Goal: Information Seeking & Learning: Learn about a topic

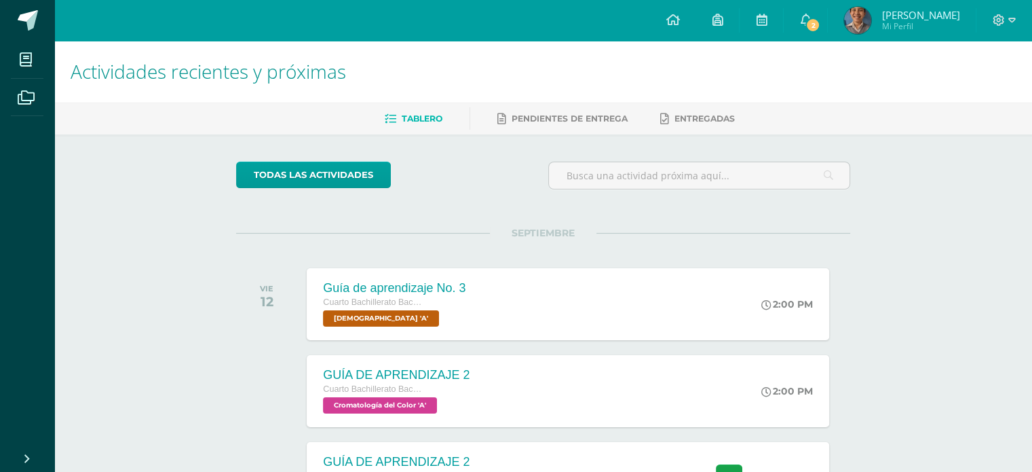
click at [188, 230] on div "Actividades recientes y próximas Tablero Pendientes de entrega Entregadas todas…" at bounding box center [543, 450] width 978 height 819
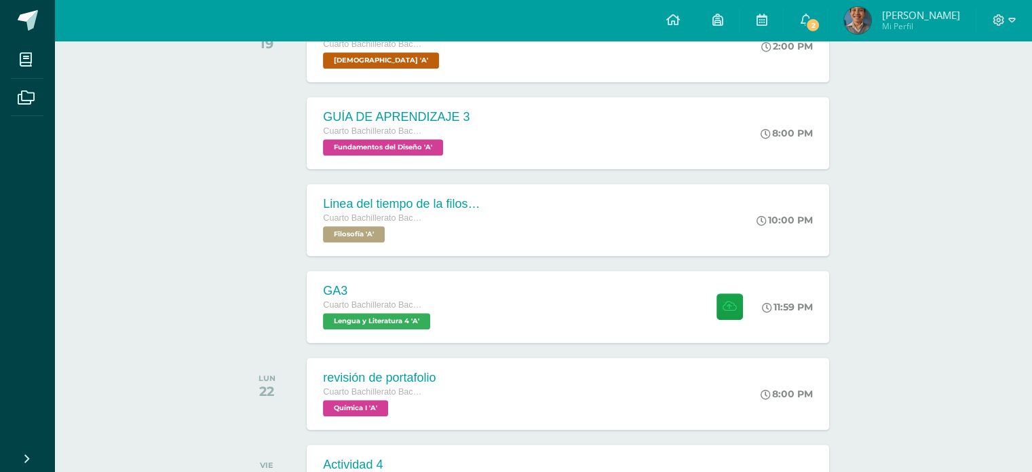
scroll to position [869, 0]
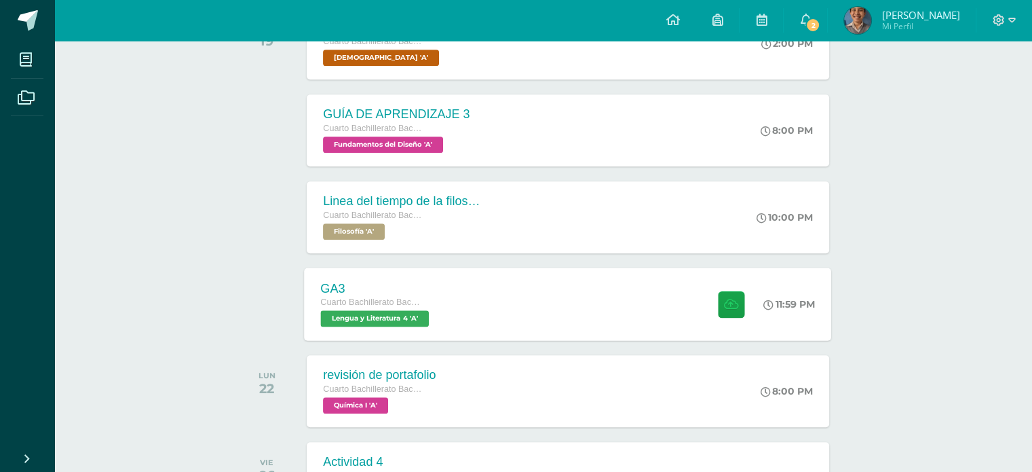
click at [516, 290] on div "GA3 Cuarto Bachillerato Bachillerato en CCLL con Orientación en Diseño Gráfico …" at bounding box center [568, 303] width 527 height 73
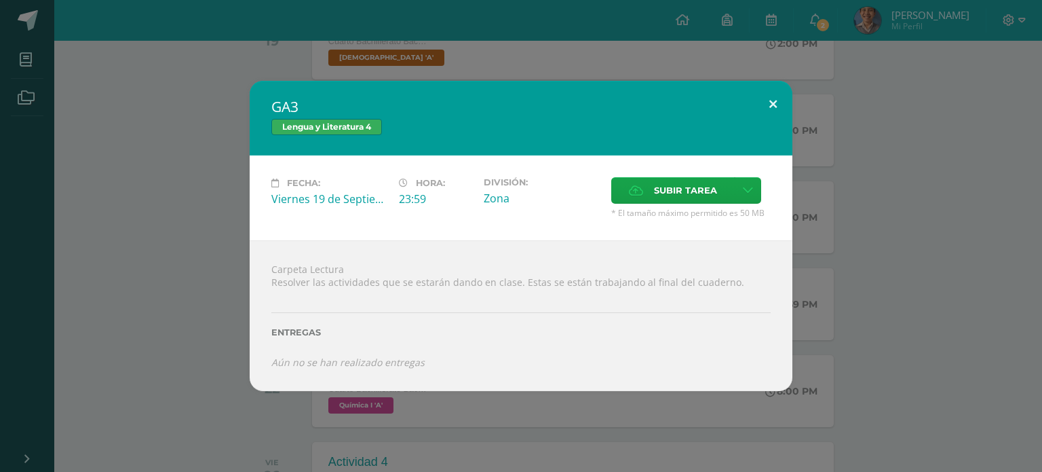
click at [775, 104] on button at bounding box center [773, 104] width 39 height 46
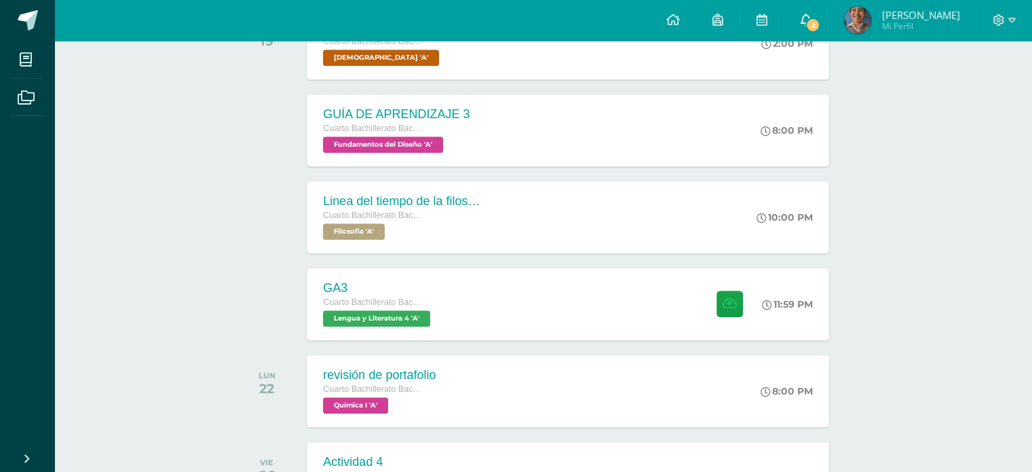
click at [827, 13] on link "2" at bounding box center [805, 20] width 43 height 41
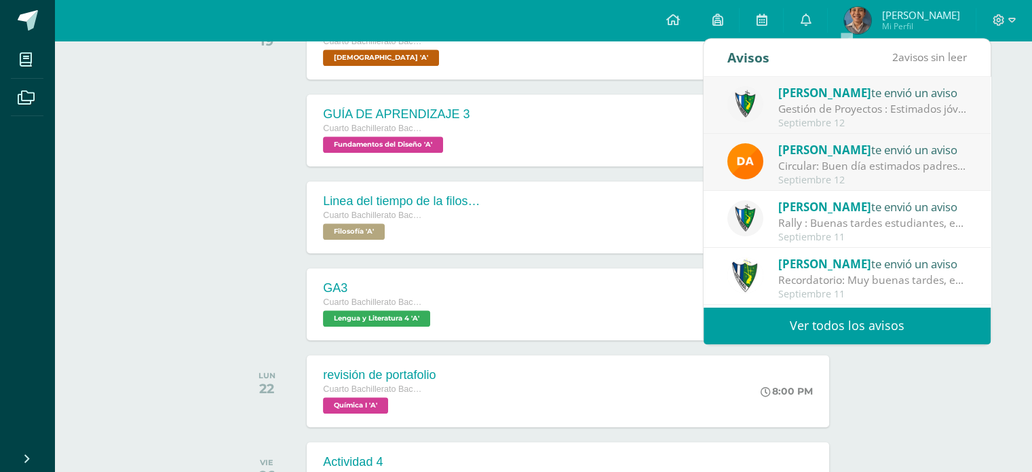
click at [800, 308] on link "Ver todos los avisos" at bounding box center [847, 325] width 287 height 37
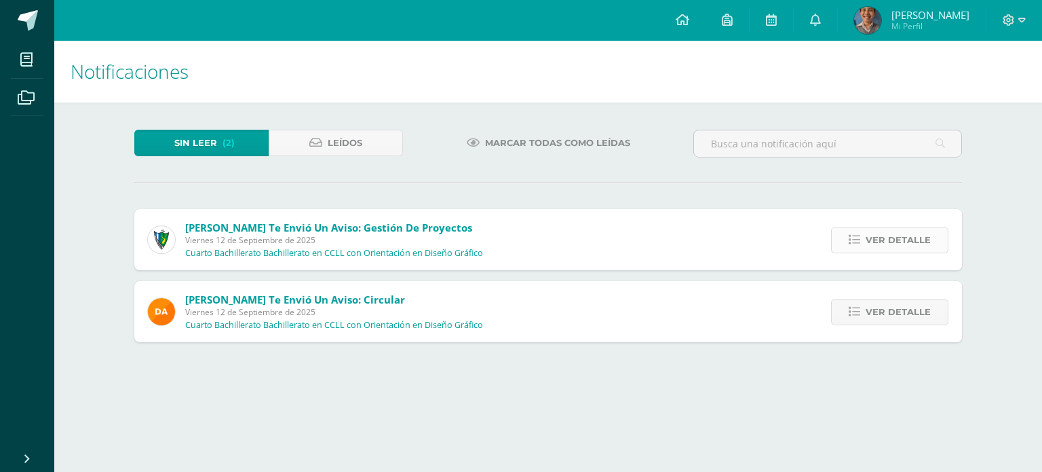
click at [866, 248] on link "Ver detalle" at bounding box center [889, 240] width 117 height 26
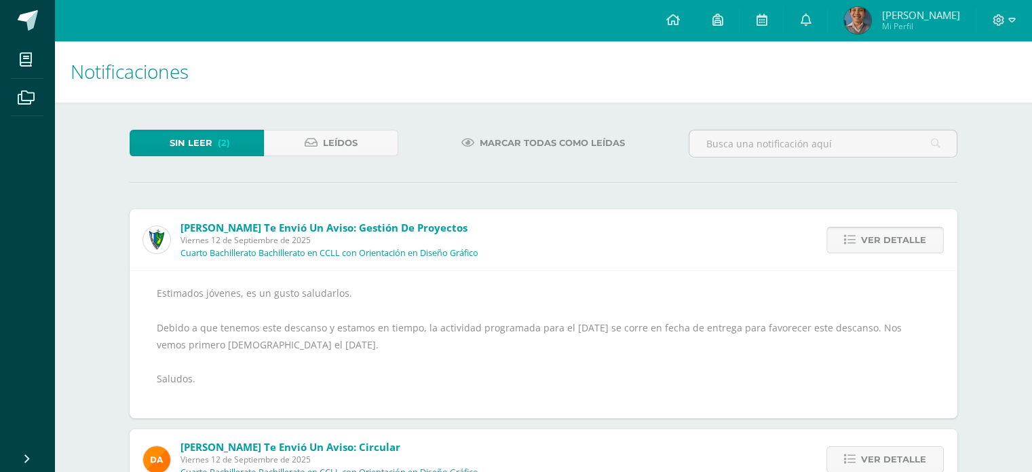
click at [866, 248] on span "Ver detalle" at bounding box center [893, 239] width 65 height 25
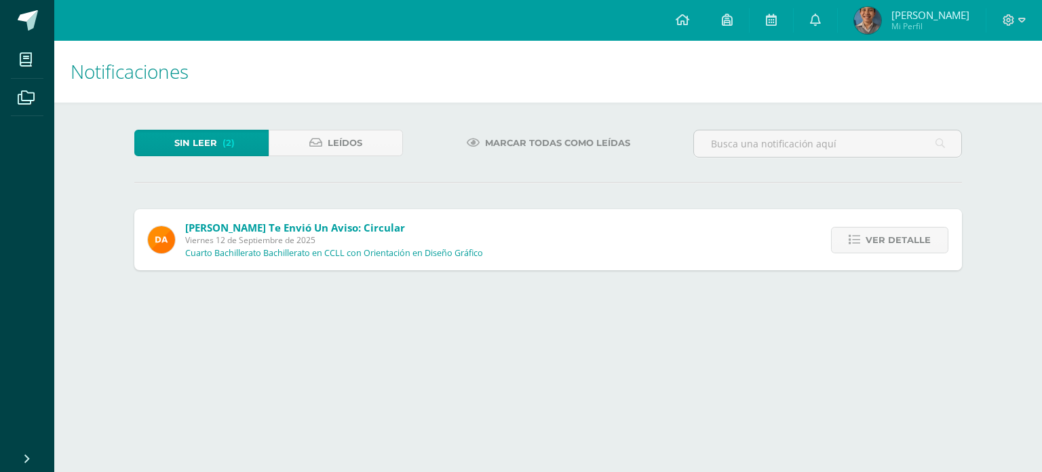
click at [866, 248] on link "Ver detalle" at bounding box center [889, 240] width 117 height 26
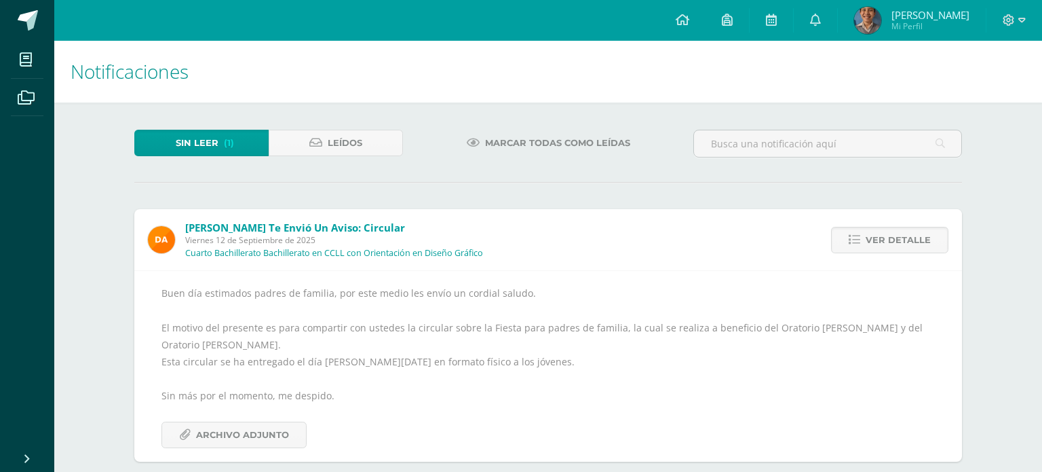
click at [866, 248] on link "Ver detalle" at bounding box center [889, 240] width 117 height 26
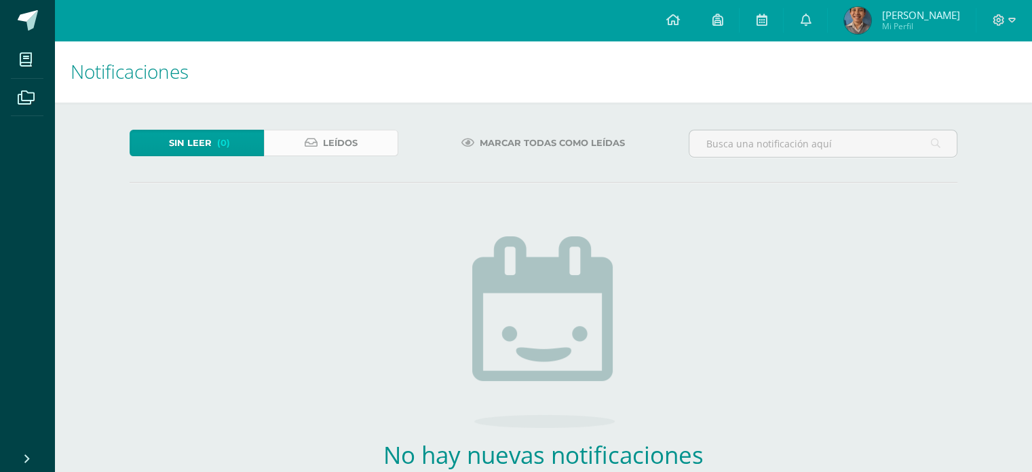
click at [323, 140] on span "Leídos" at bounding box center [340, 142] width 35 height 25
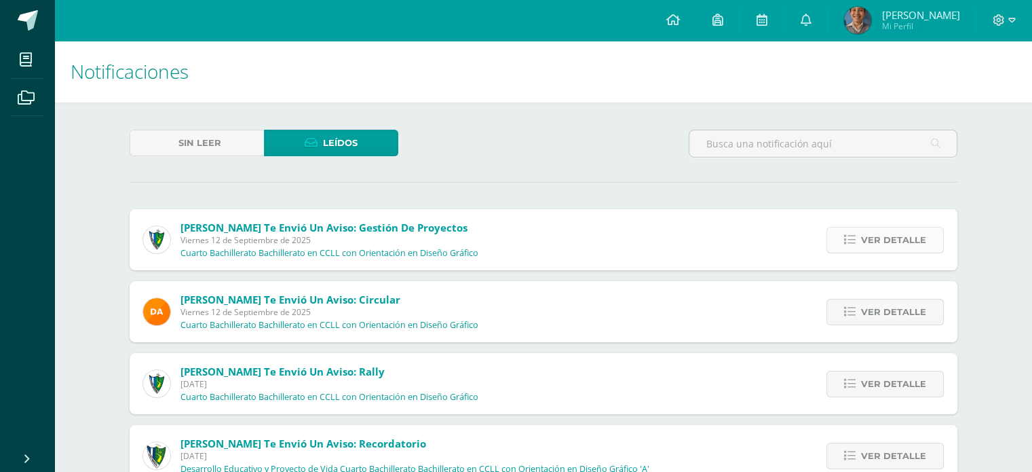
click at [864, 249] on span "Ver detalle" at bounding box center [893, 239] width 65 height 25
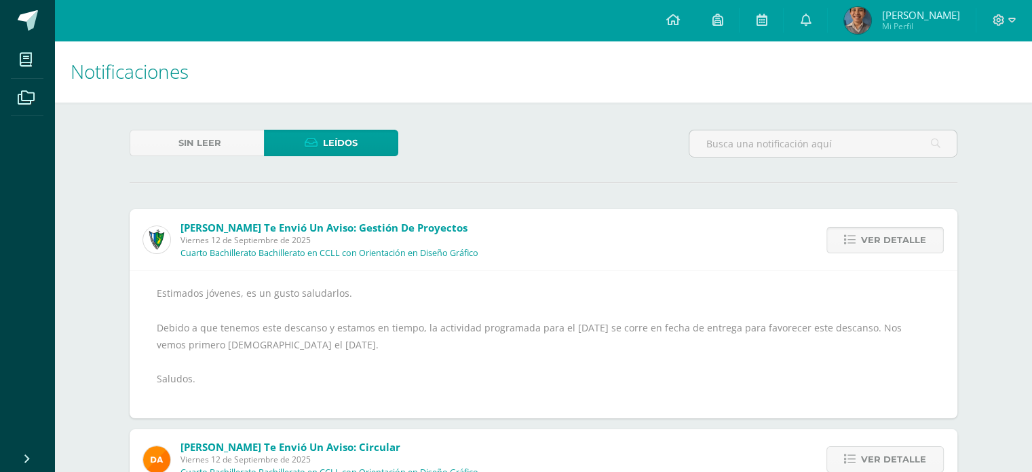
click at [864, 249] on span "Ver detalle" at bounding box center [893, 239] width 65 height 25
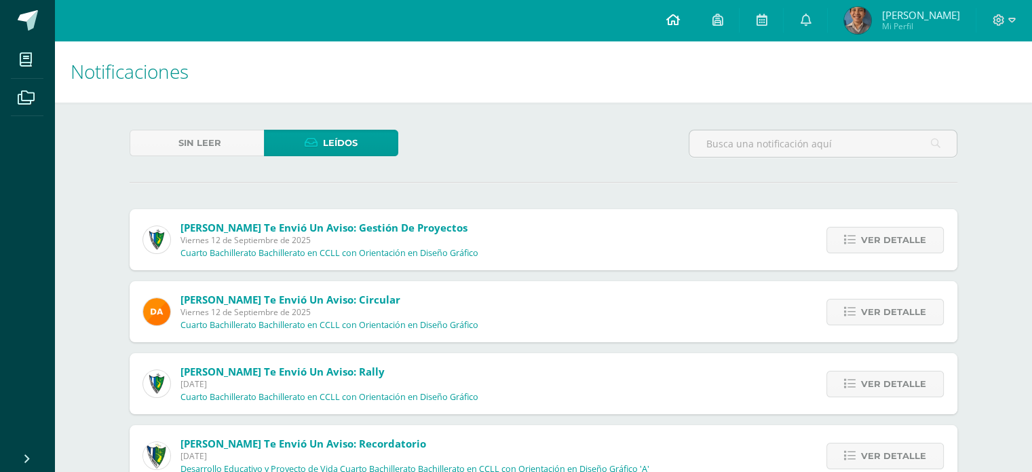
click at [679, 23] on icon at bounding box center [673, 20] width 14 height 12
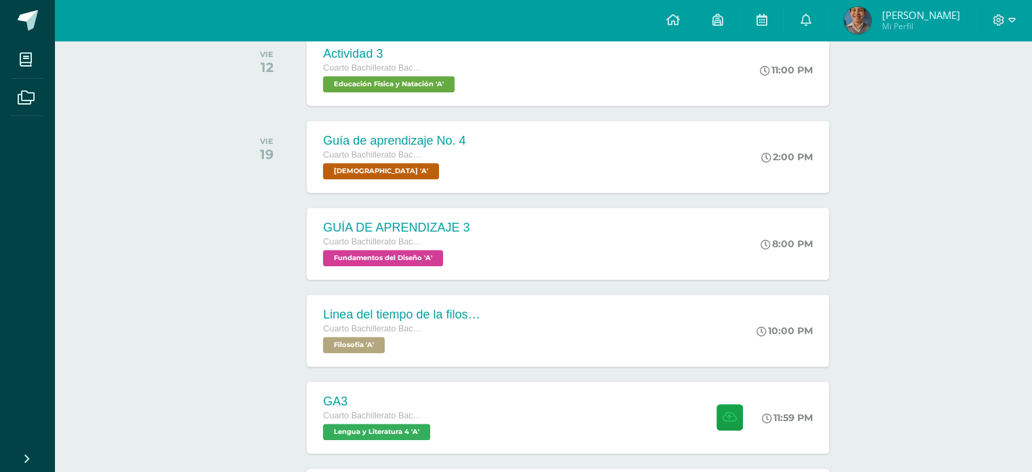
scroll to position [768, 0]
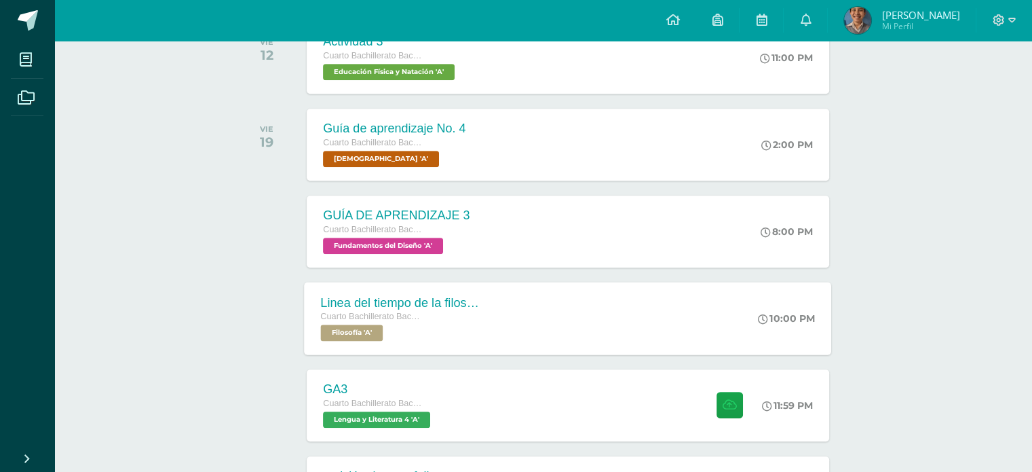
click at [504, 326] on div "Linea del tiempo de la filosofia Cuarto Bachillerato Bachillerato en CCLL con O…" at bounding box center [568, 318] width 527 height 73
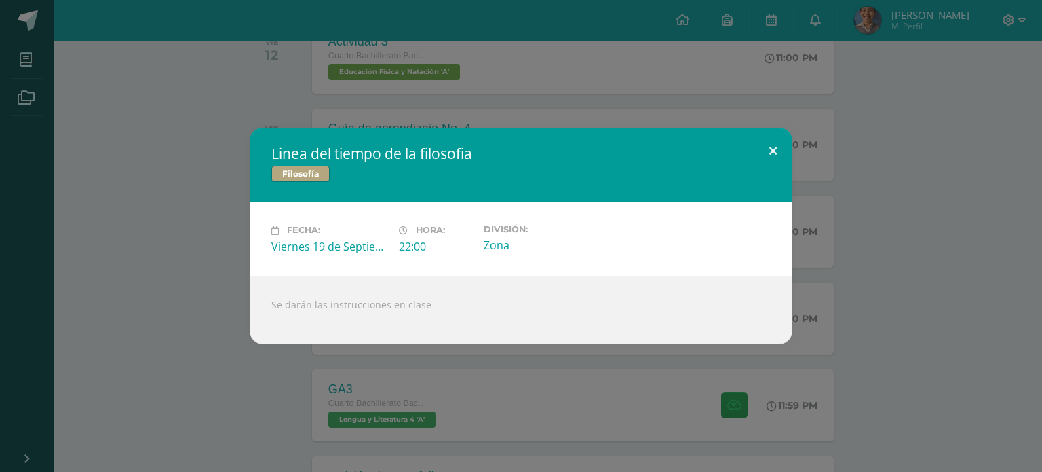
click at [765, 154] on button at bounding box center [773, 151] width 39 height 46
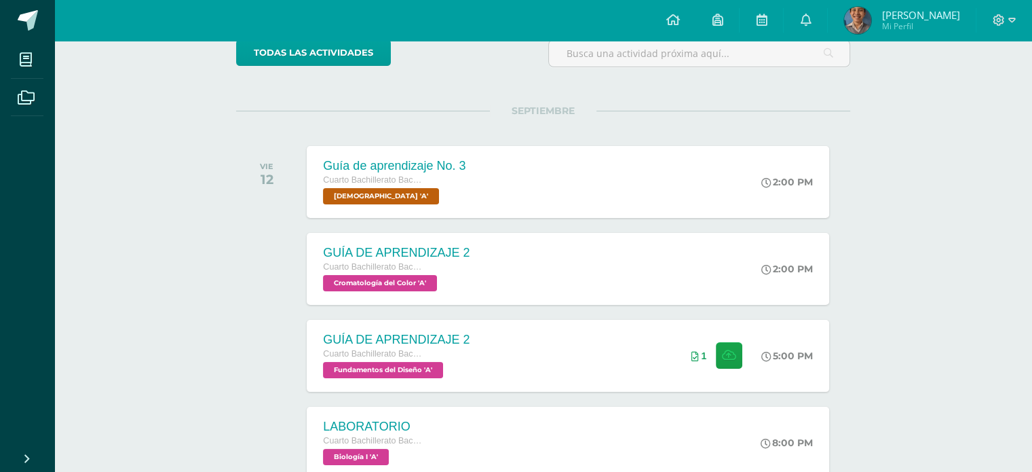
scroll to position [119, 0]
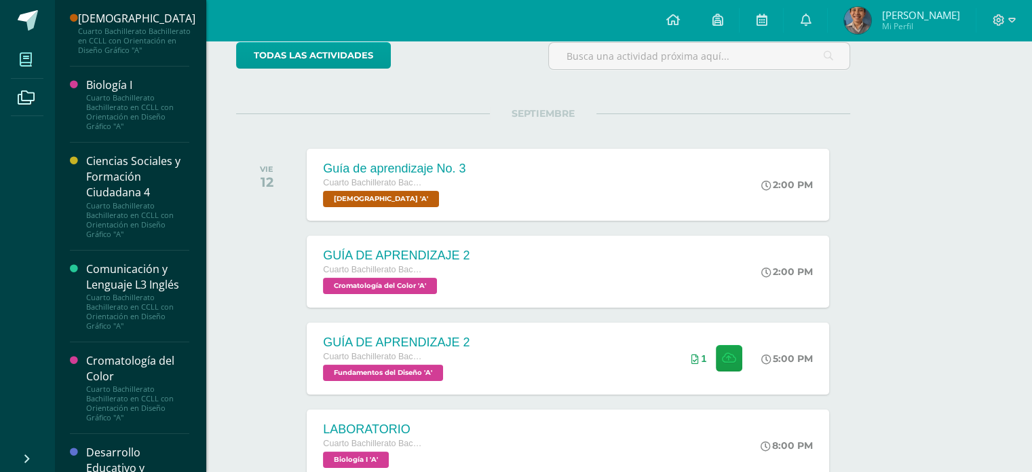
click at [39, 62] on span at bounding box center [26, 59] width 31 height 31
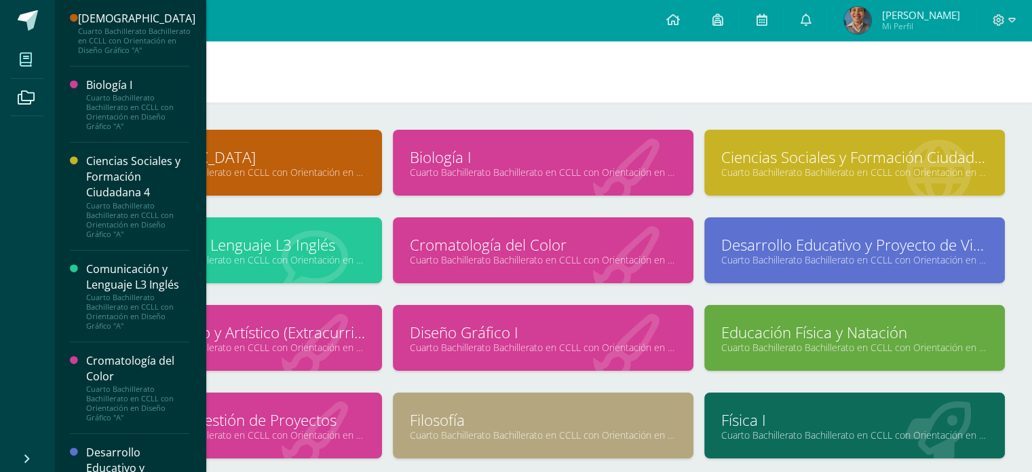
click at [589, 102] on div "[DEMOGRAPHIC_DATA] Cuarto Bachillerato Bachillerato en CCLL con Orientación en …" at bounding box center [543, 377] width 978 height 550
click at [434, 72] on h1 "Mis cursos" at bounding box center [543, 72] width 945 height 62
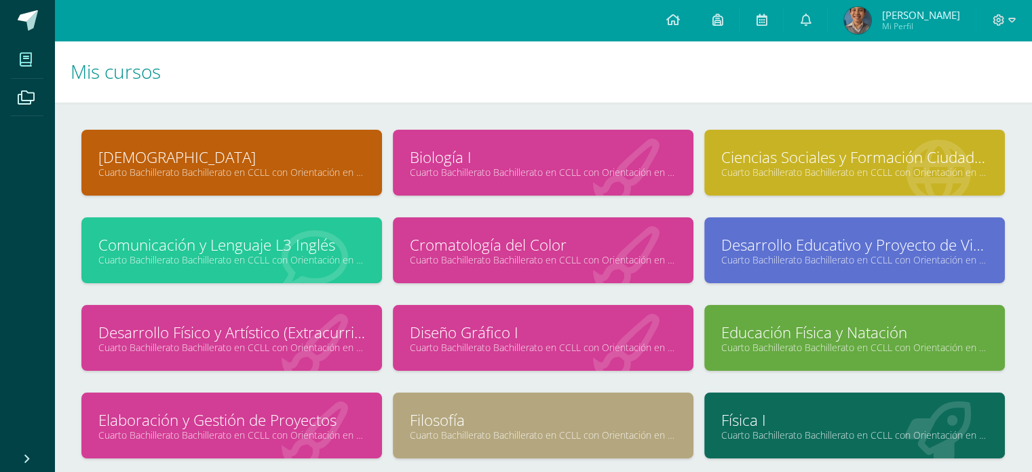
click at [38, 61] on span at bounding box center [26, 59] width 31 height 31
click at [242, 168] on link "Cuarto Bachillerato Bachillerato en CCLL con Orientación en Diseño Gráfico "A"" at bounding box center [231, 172] width 267 height 13
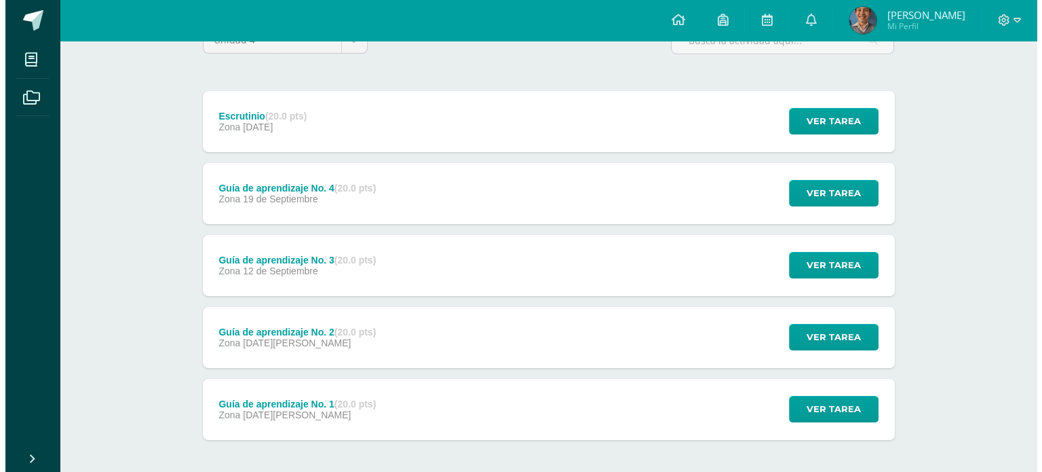
scroll to position [136, 0]
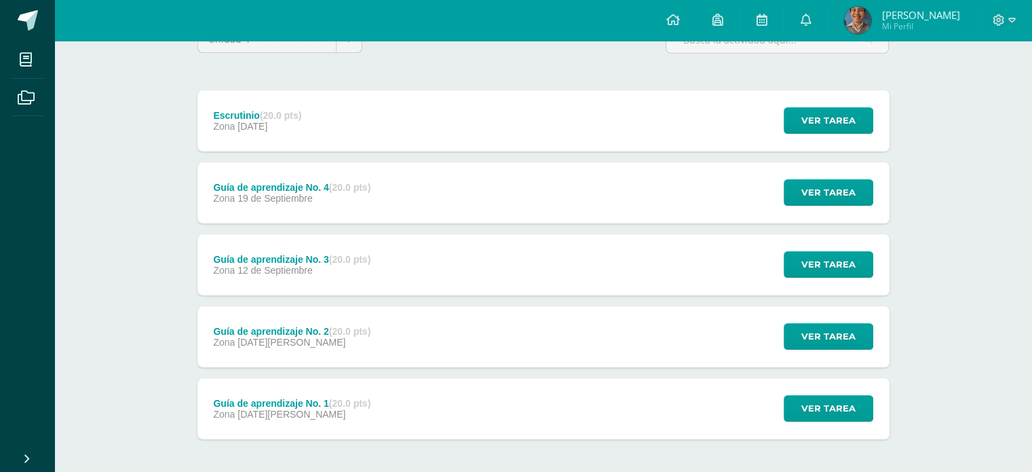
click at [378, 406] on div "Guía de aprendizaje No. 1 (20.0 pts) Zona [DATE][PERSON_NAME]" at bounding box center [292, 408] width 190 height 61
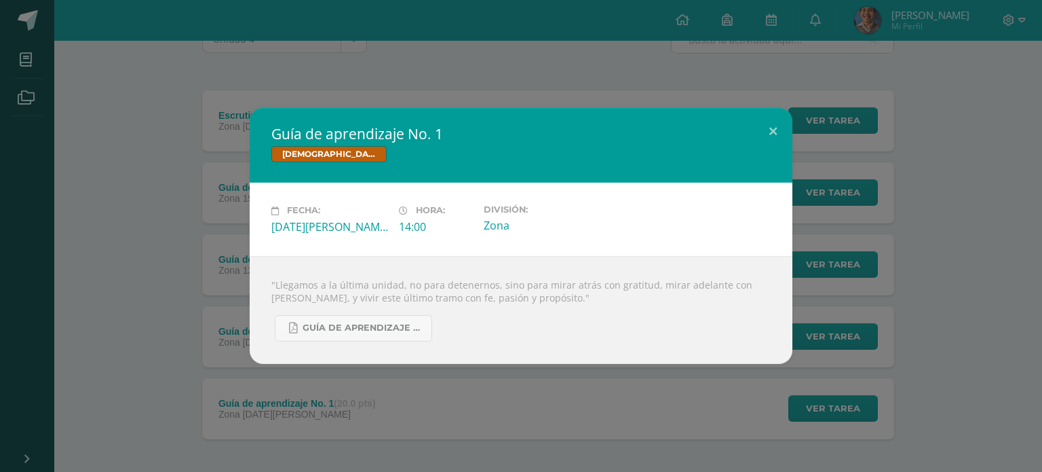
click at [135, 218] on div "Guía de aprendizaje No. 1 [DEMOGRAPHIC_DATA] Fecha: [DATE][PERSON_NAME] Hora: 1…" at bounding box center [520, 235] width 1031 height 255
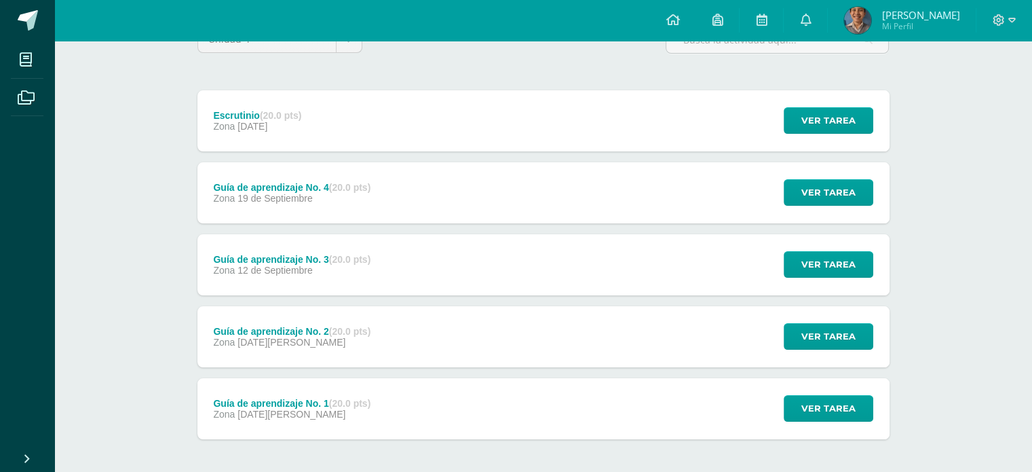
click at [358, 271] on div "Zona [DATE]" at bounding box center [291, 270] width 157 height 11
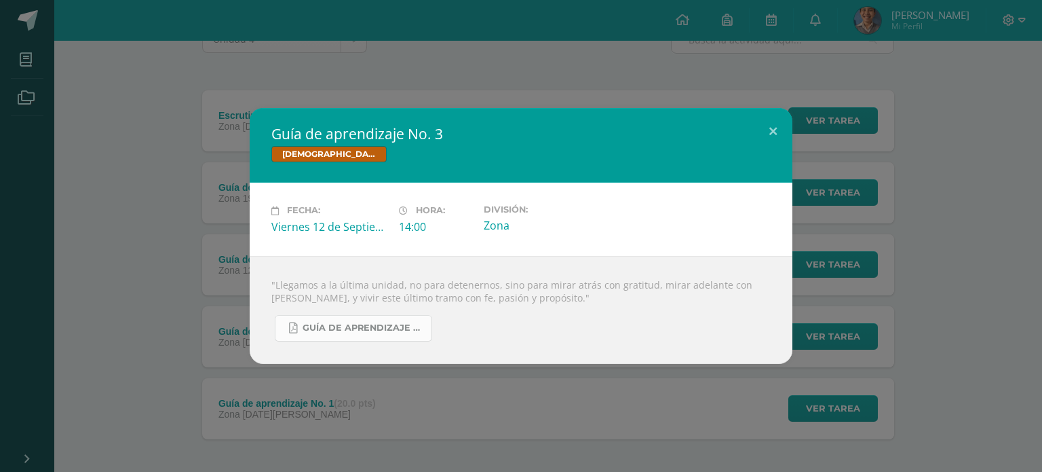
click at [354, 324] on span "Guía de aprendizaje No. 3.pdf" at bounding box center [364, 327] width 122 height 11
